Goal: Information Seeking & Learning: Learn about a topic

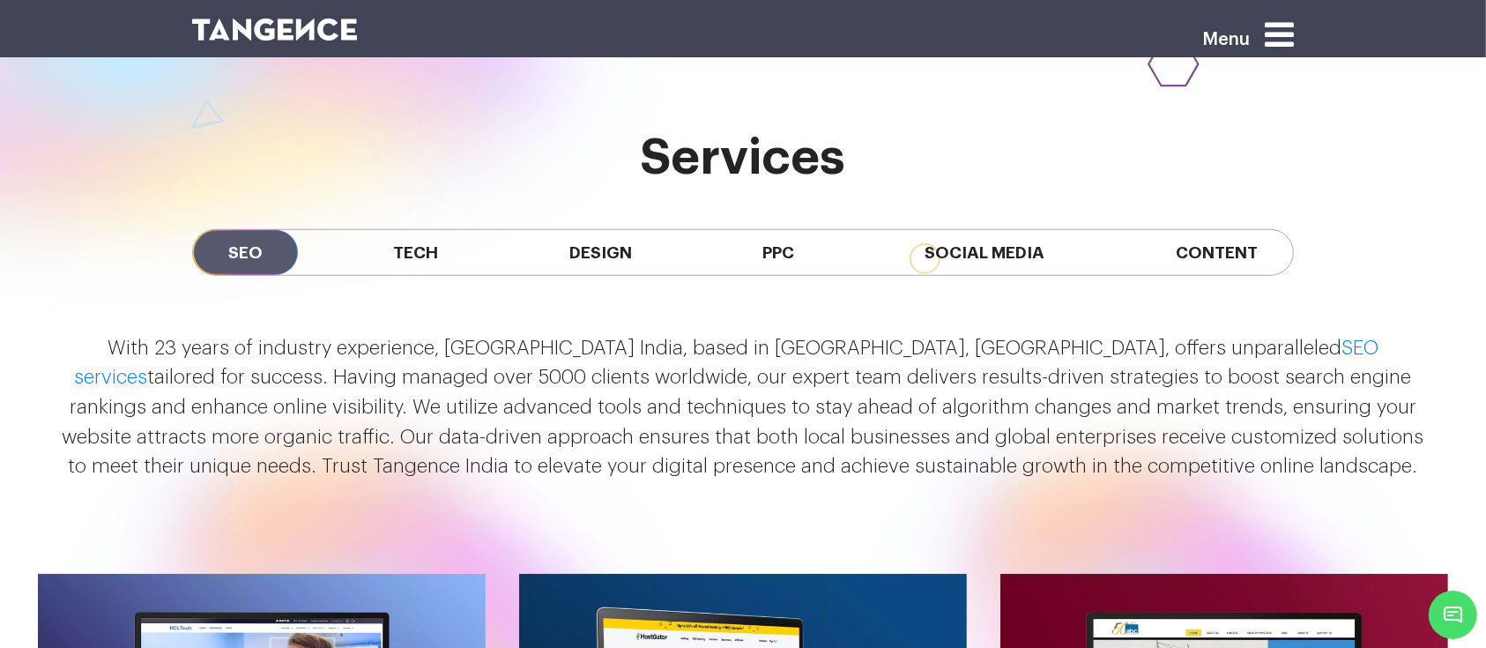
scroll to position [1560, 0]
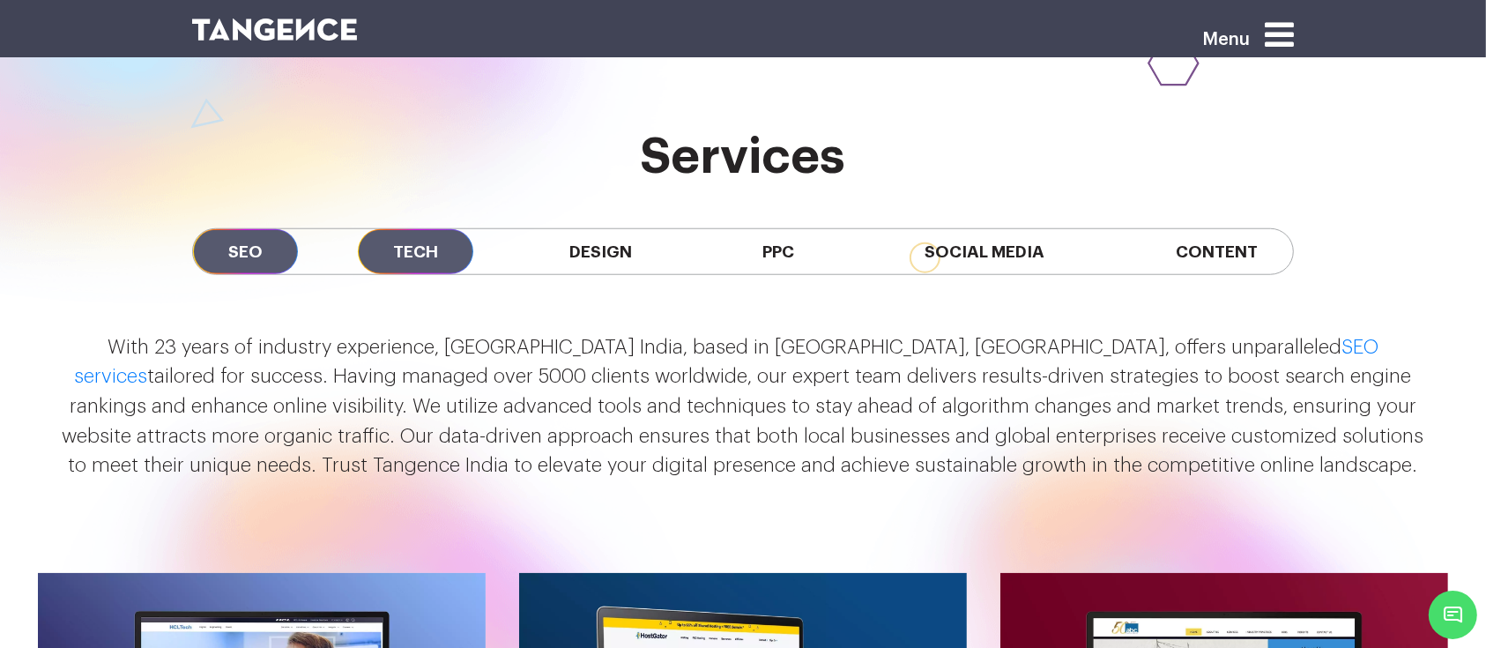
click at [437, 229] on span "Tech" at bounding box center [415, 251] width 115 height 45
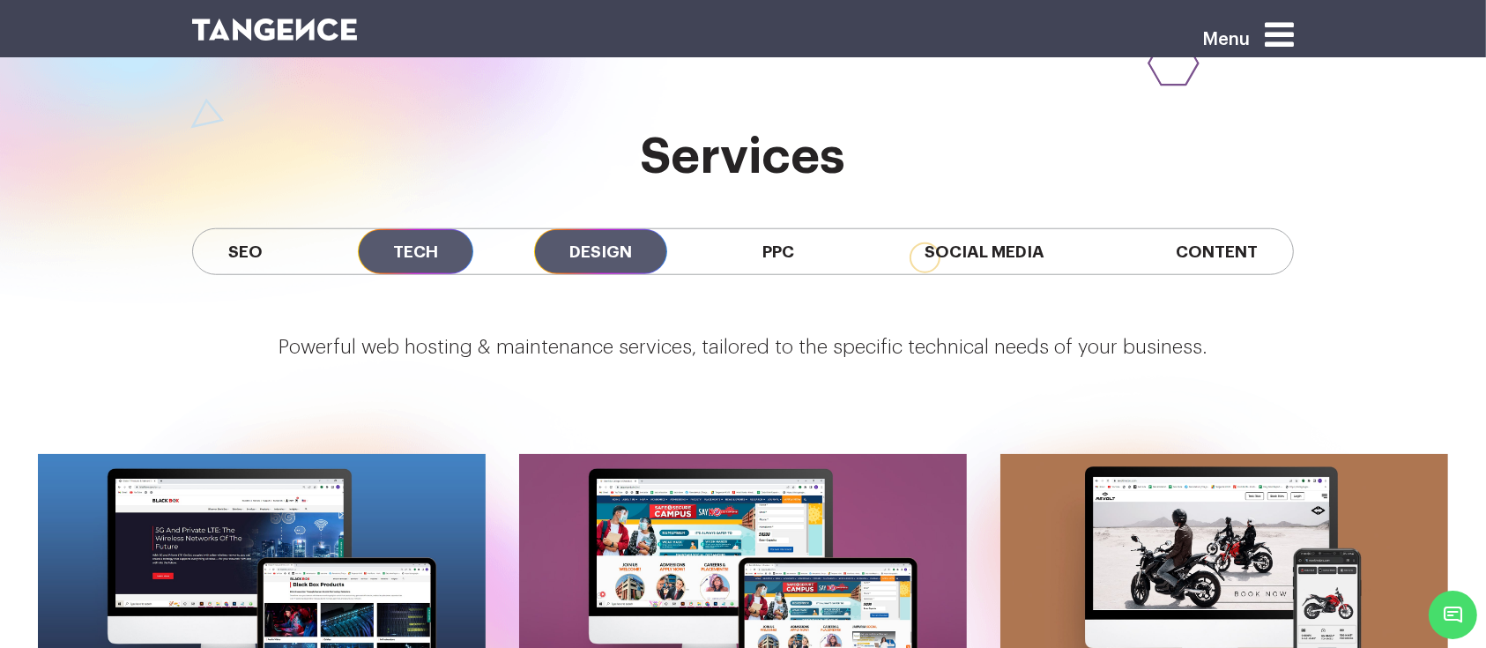
click at [599, 229] on span "Design" at bounding box center [600, 251] width 133 height 45
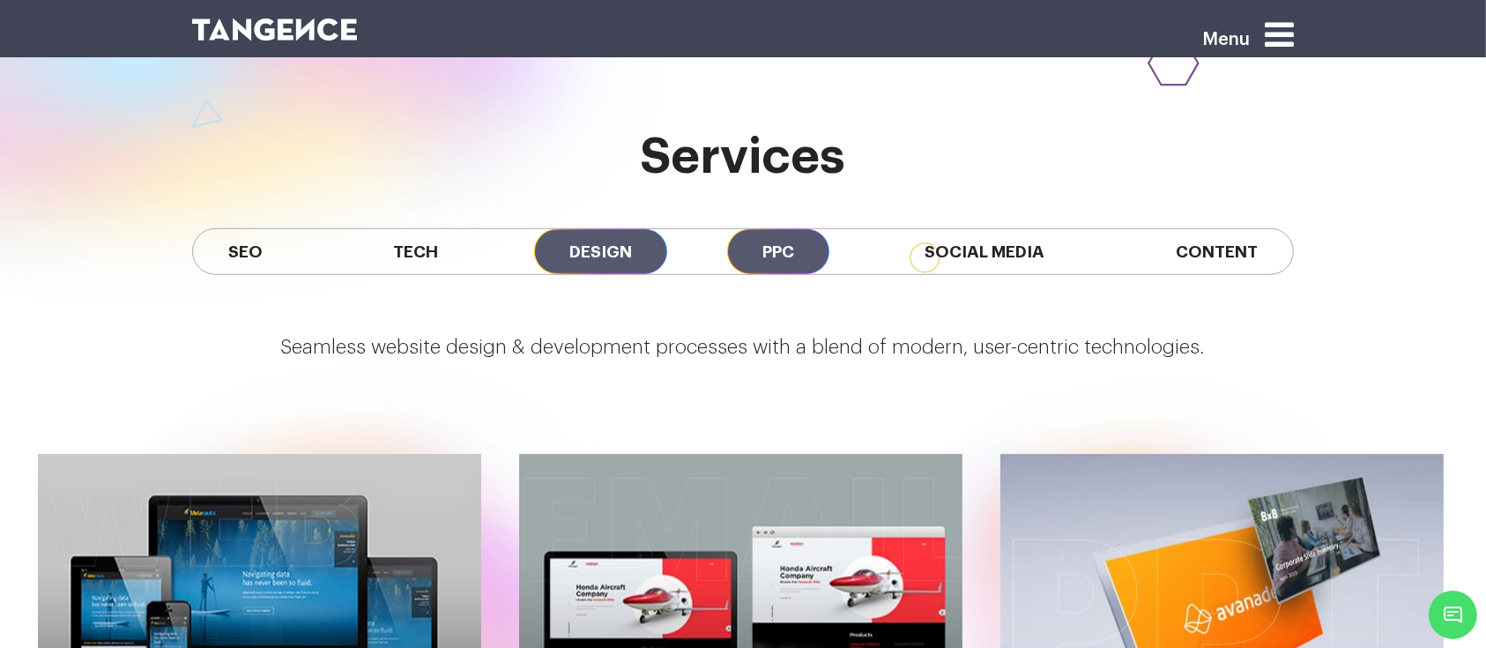
click at [758, 229] on span "PPC" at bounding box center [778, 251] width 102 height 45
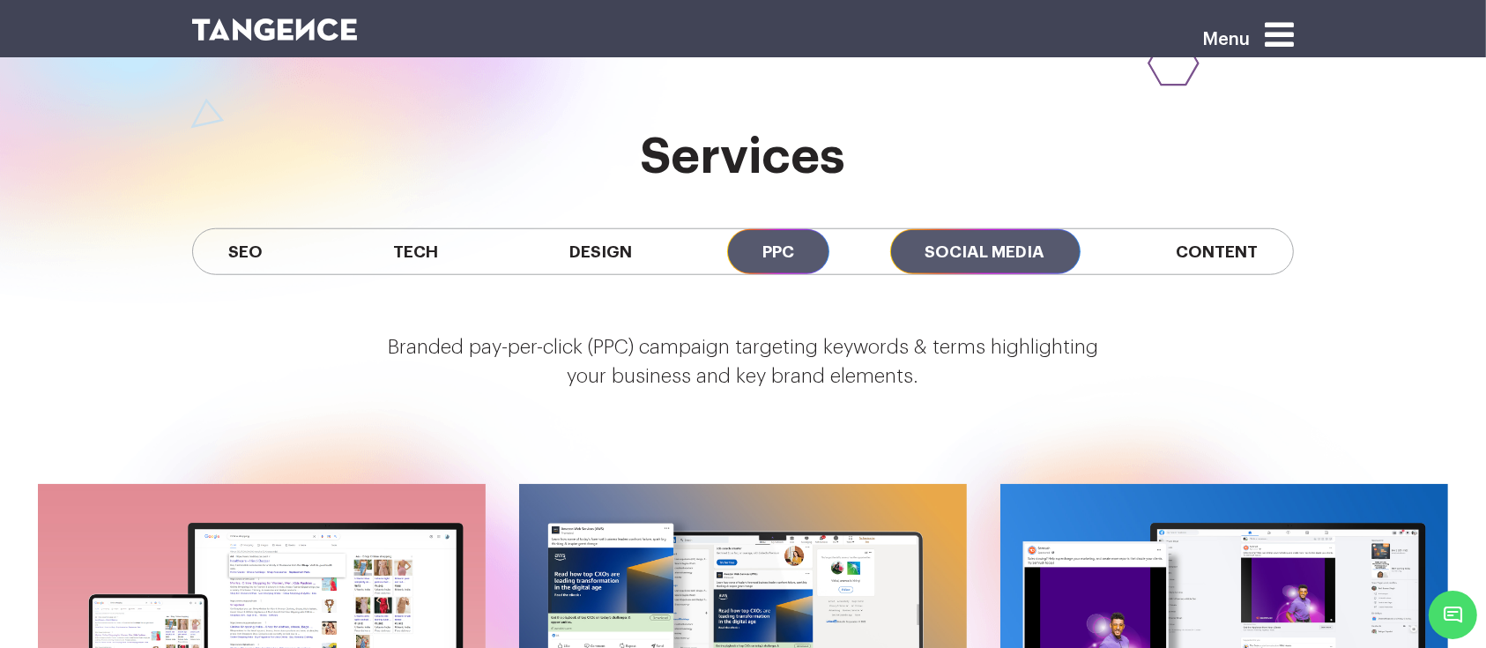
click at [973, 229] on span "Social Media" at bounding box center [985, 251] width 190 height 45
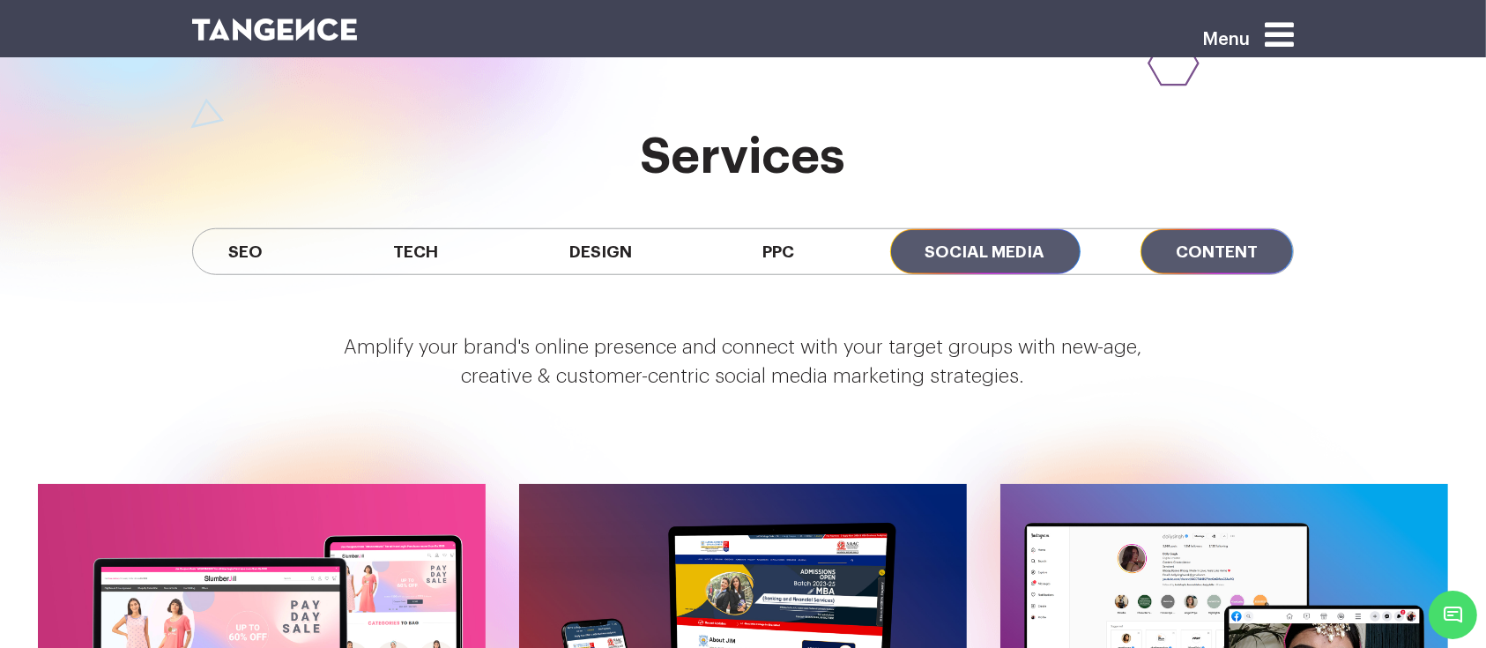
click at [1177, 229] on span "Content" at bounding box center [1216, 251] width 152 height 45
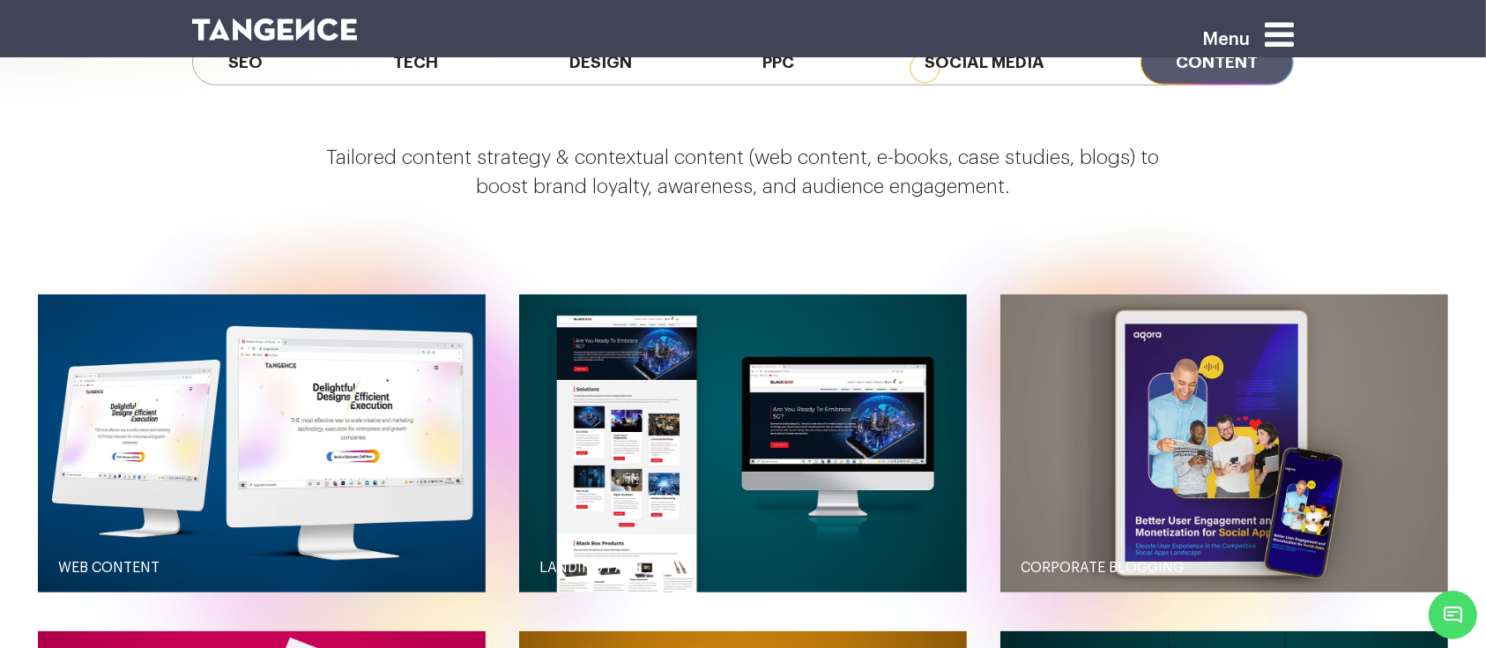
scroll to position [1753, 0]
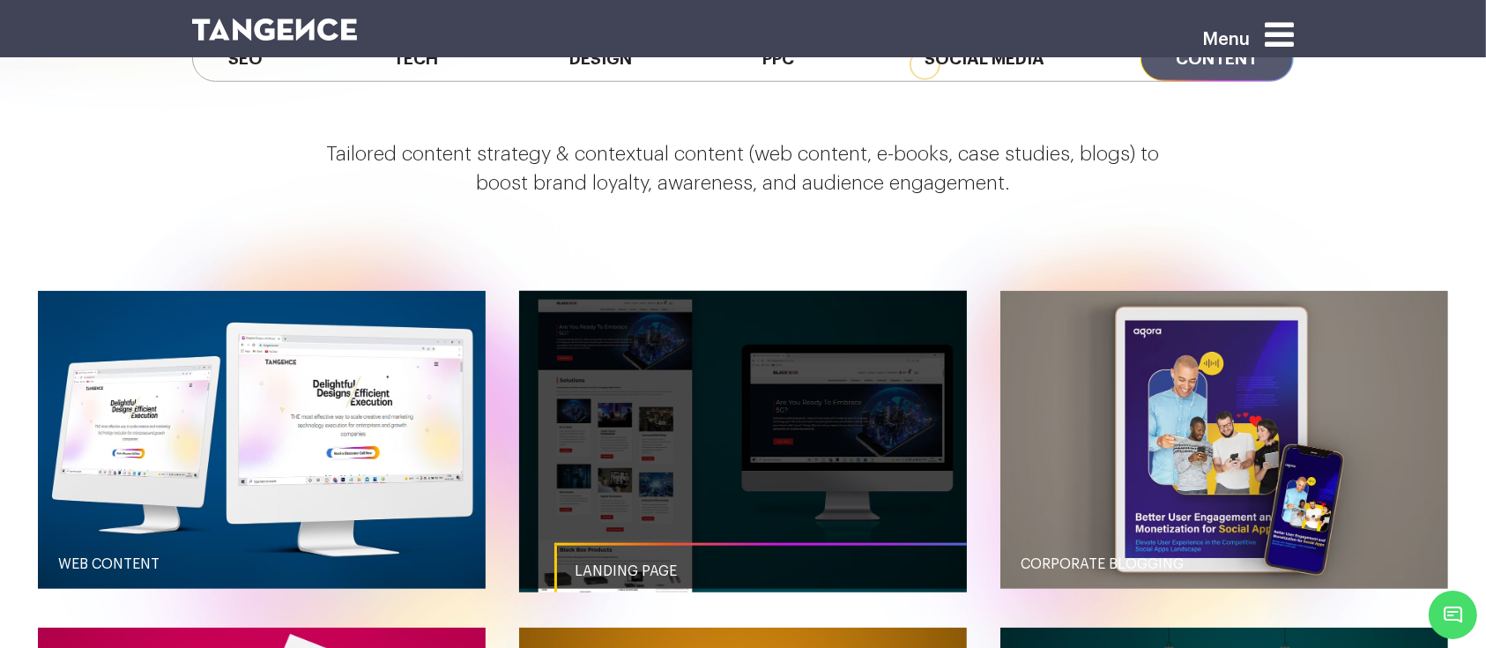
click at [702, 463] on link "button" at bounding box center [743, 440] width 448 height 298
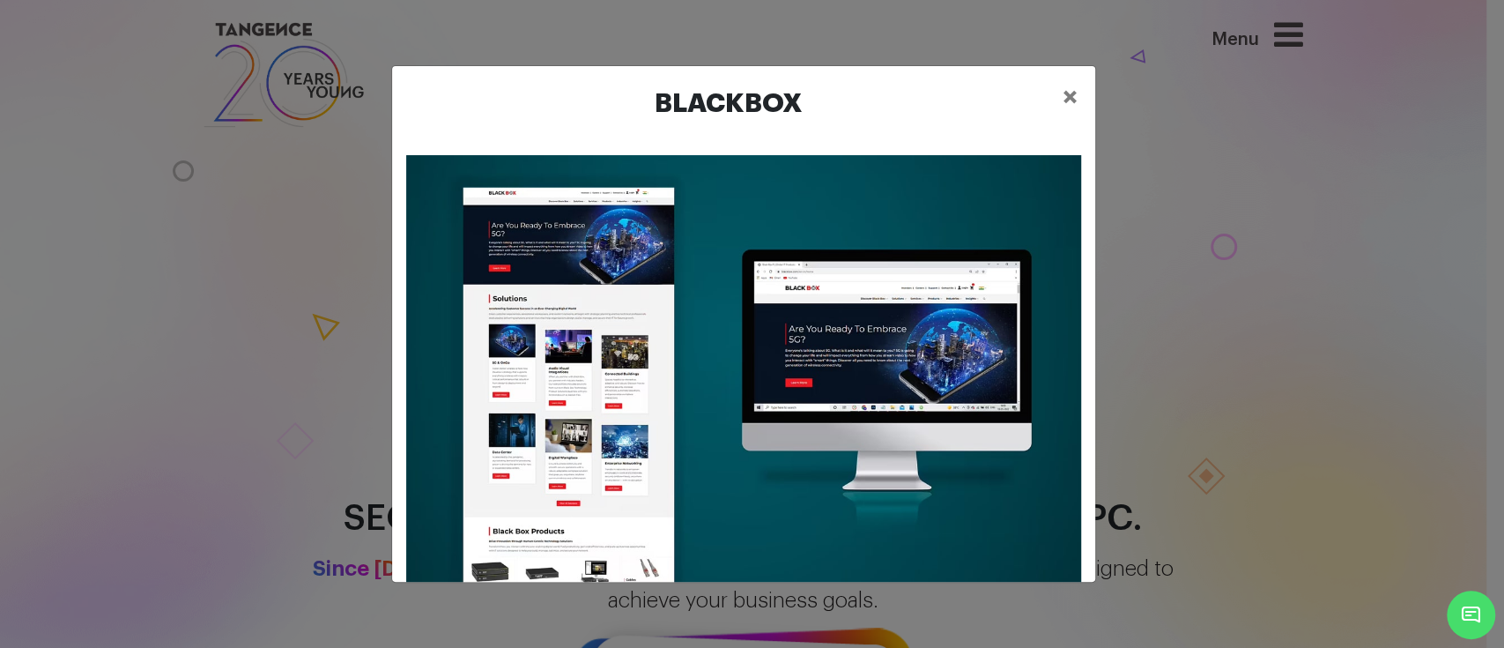
scroll to position [25, 0]
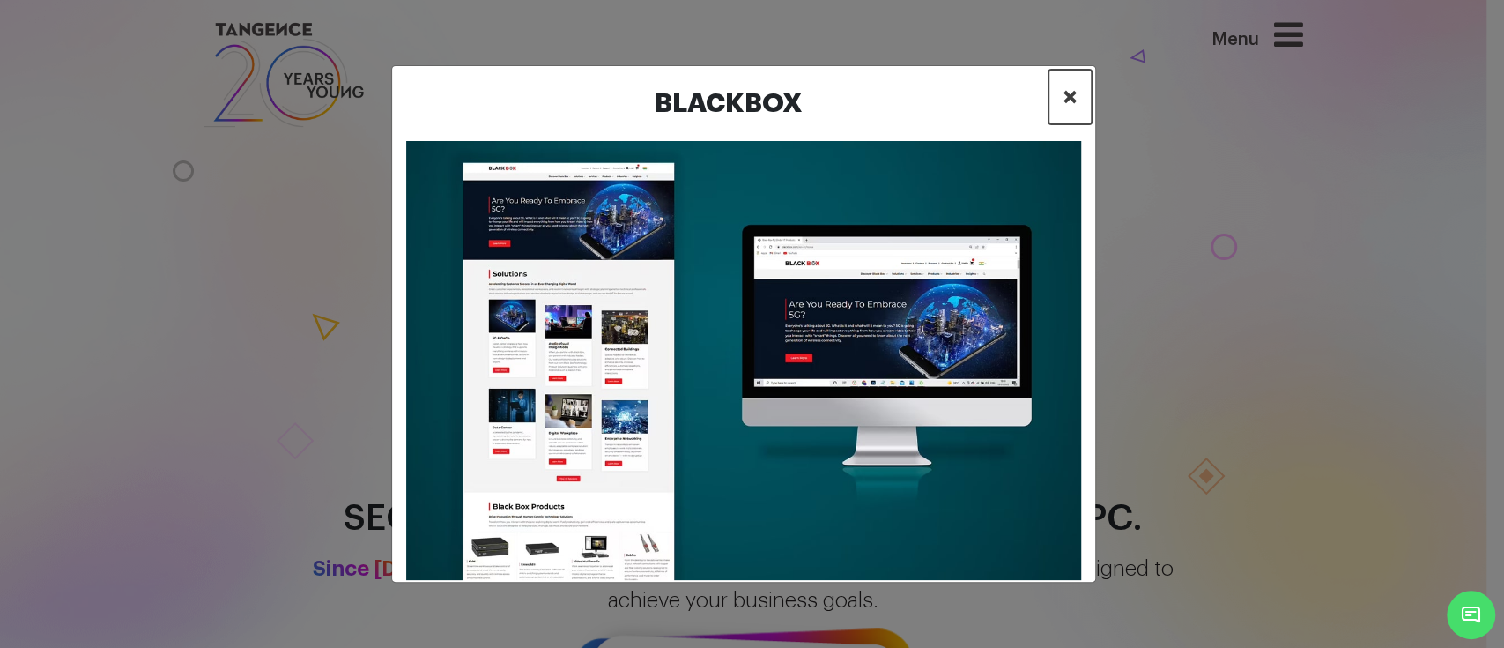
click at [1073, 96] on span "×" at bounding box center [1070, 97] width 15 height 26
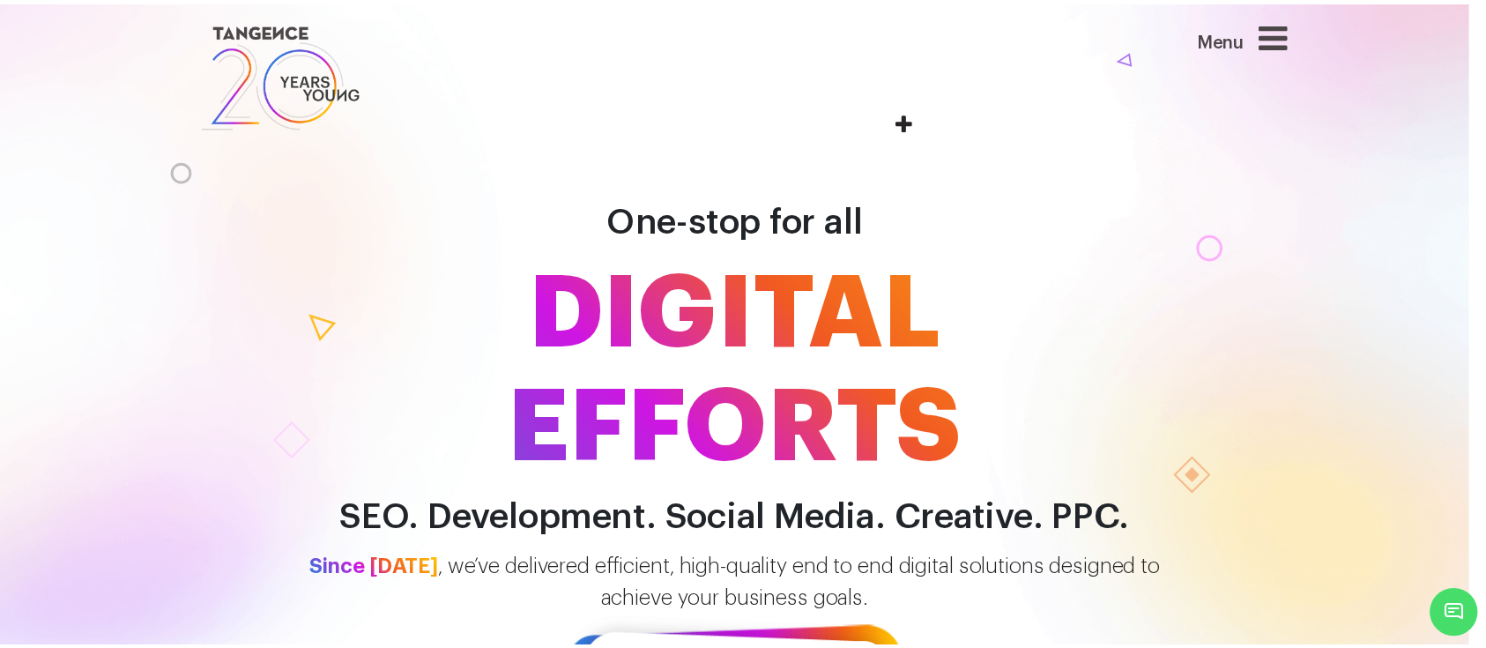
scroll to position [1793, 0]
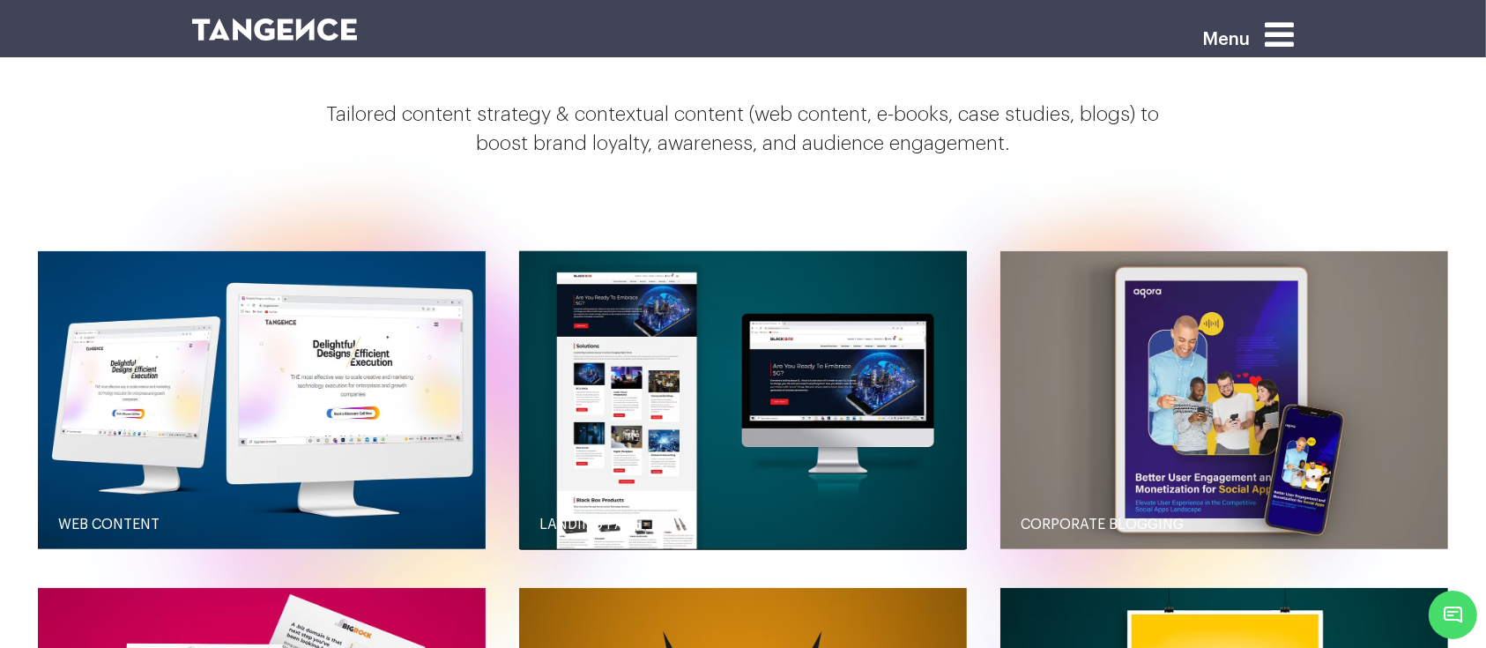
click at [519, 251] on button "Landing Page" at bounding box center [743, 400] width 448 height 298
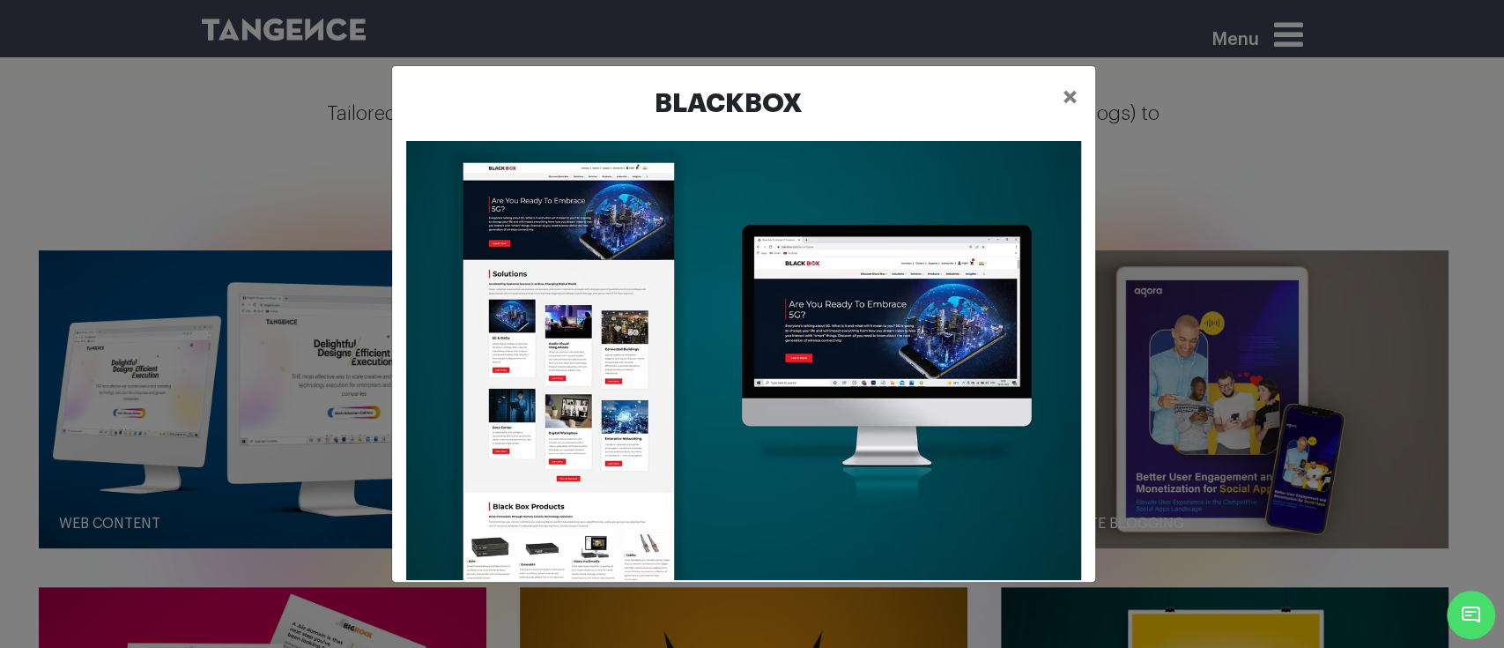
click at [329, 158] on div "Blackbox ×" at bounding box center [752, 324] width 1504 height 648
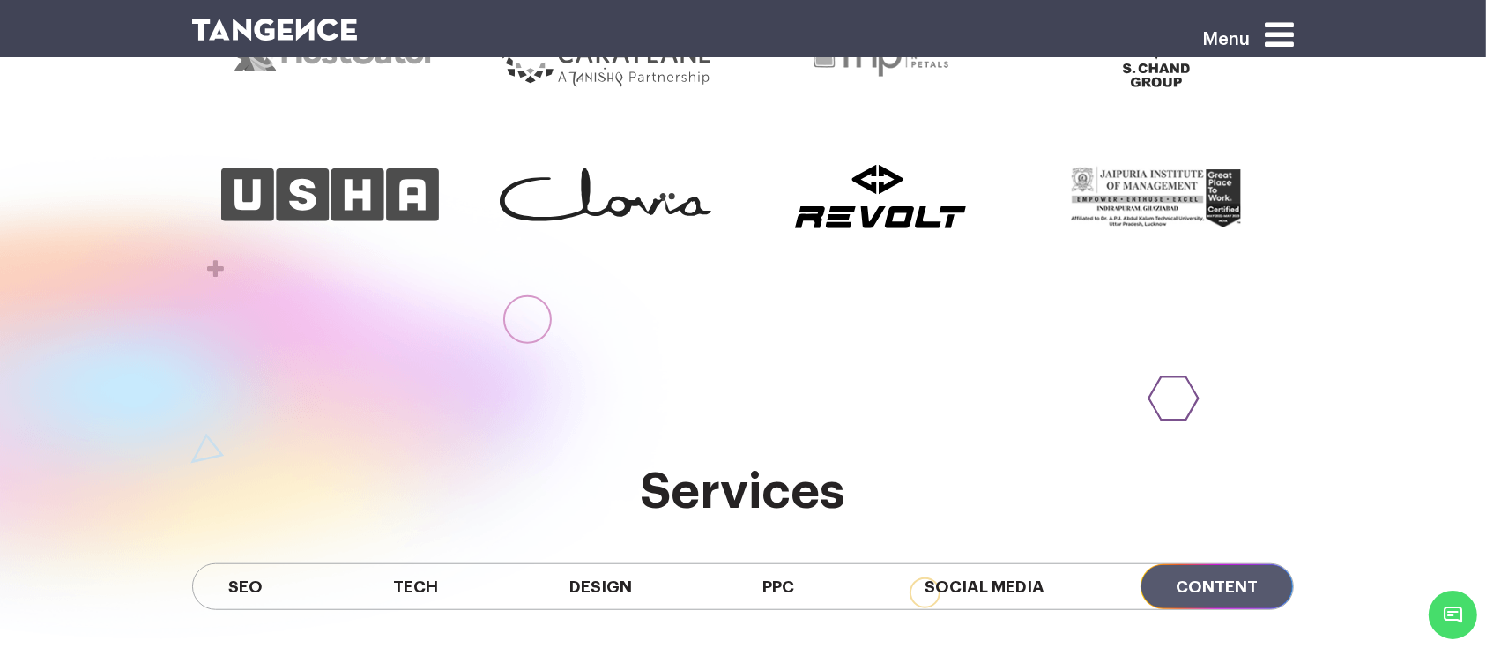
scroll to position [1222, 0]
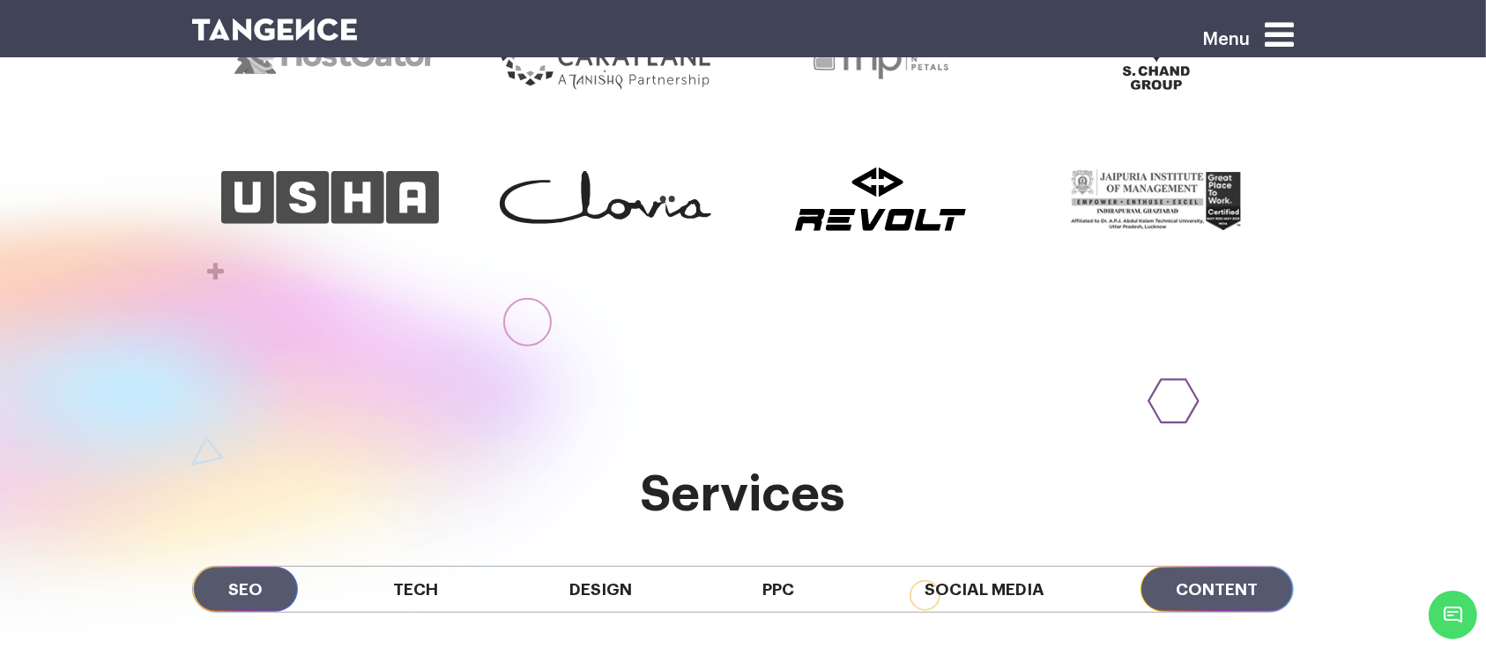
click at [260, 567] on span "SEO" at bounding box center [245, 589] width 105 height 45
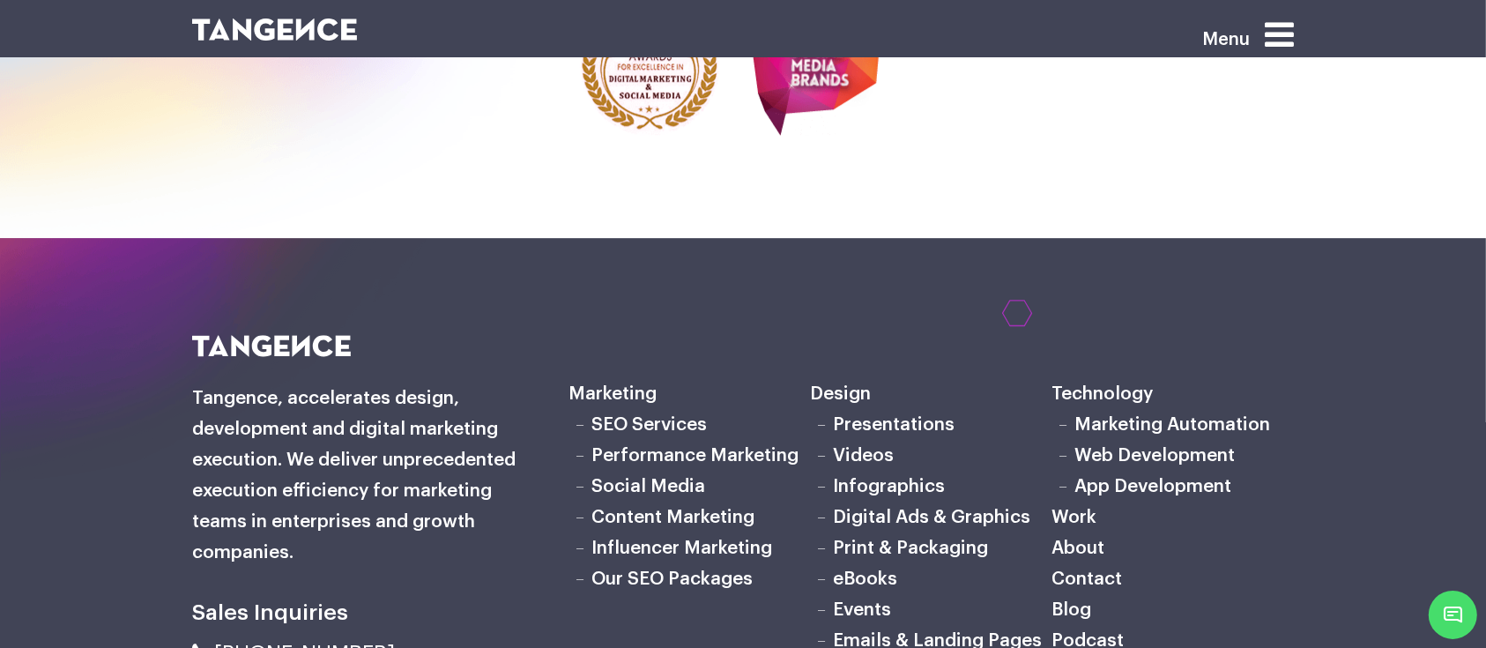
scroll to position [5899, 0]
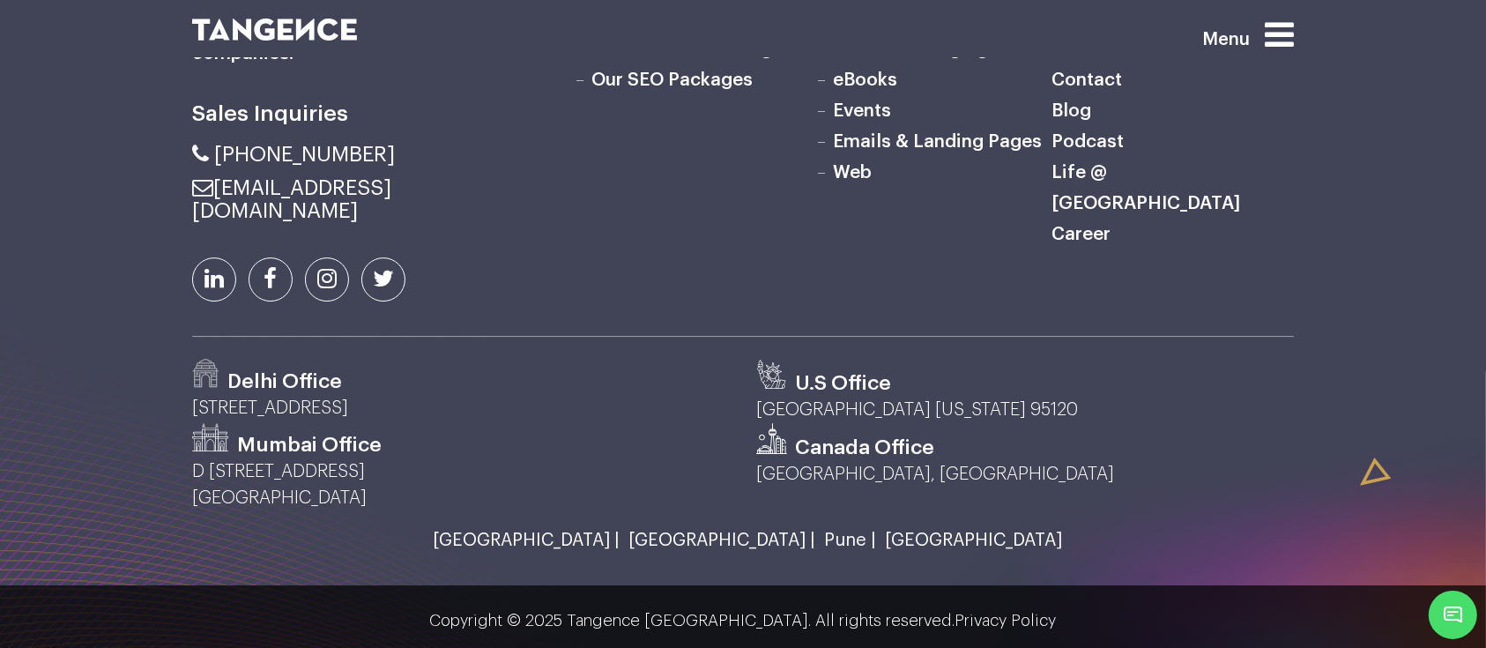
click at [900, 278] on div "Marketing SEO Services Performance Marketing Social Media Content Marketing Inf…" at bounding box center [931, 86] width 752 height 501
